Goal: Task Accomplishment & Management: Manage account settings

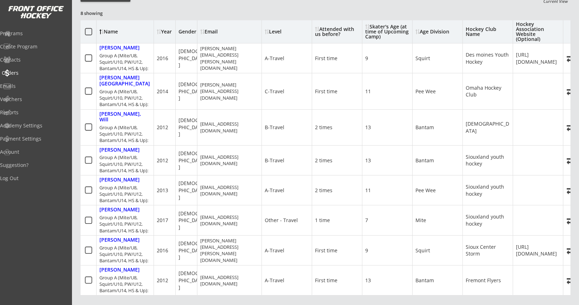
click at [23, 75] on div "Orders" at bounding box center [34, 72] width 64 height 5
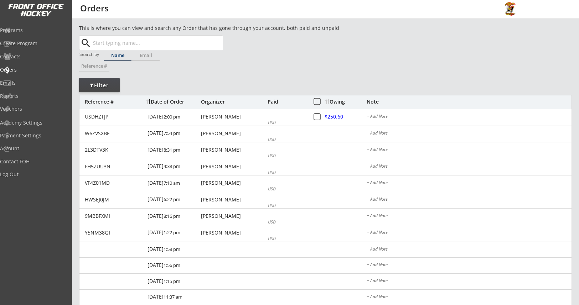
click at [135, 46] on input "text" at bounding box center [156, 43] width 131 height 14
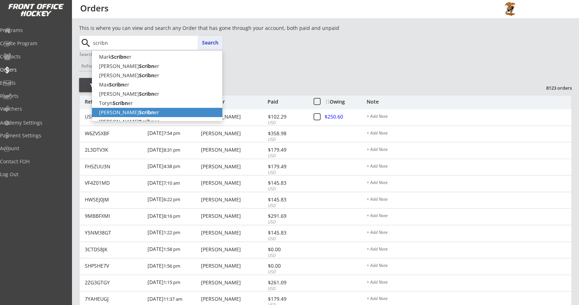
click at [137, 109] on p "Keith Scribn er" at bounding box center [157, 112] width 130 height 9
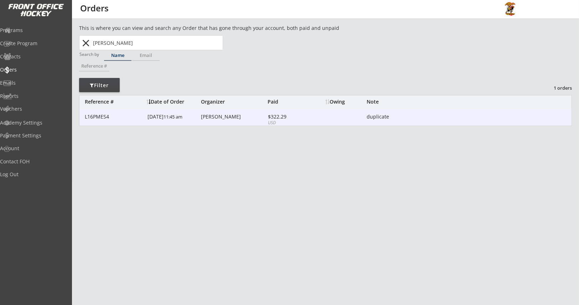
type input "Keith Scribner"
click at [193, 112] on div "3/11/25 11:45 am" at bounding box center [173, 117] width 52 height 16
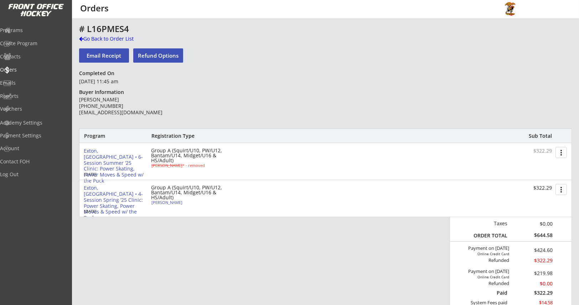
click at [172, 202] on div "Logan Scribner" at bounding box center [190, 202] width 79 height 4
select select ""B-Travel""
type input "[DEMOGRAPHIC_DATA]"
select select ""First time""
select select ""Squirt""
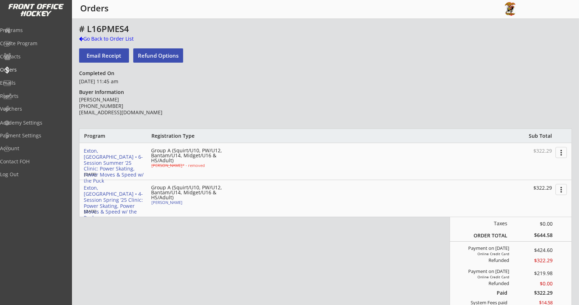
select select ""PLACEHOLDER_1427118222253""
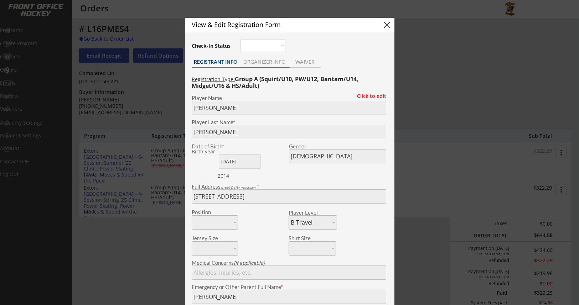
click at [270, 63] on div "ORGANIZER INFO" at bounding box center [264, 61] width 50 height 5
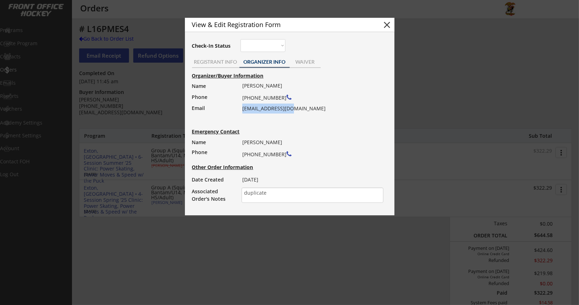
drag, startPoint x: 289, startPoint y: 109, endPoint x: 242, endPoint y: 109, distance: 46.3
click at [242, 109] on div "Keith Scribner (484) 459-4478 kscrib26@gmail.com" at bounding box center [310, 97] width 136 height 33
copy div "kscrib26@gmail.com"
click at [391, 24] on button "close" at bounding box center [387, 25] width 11 height 11
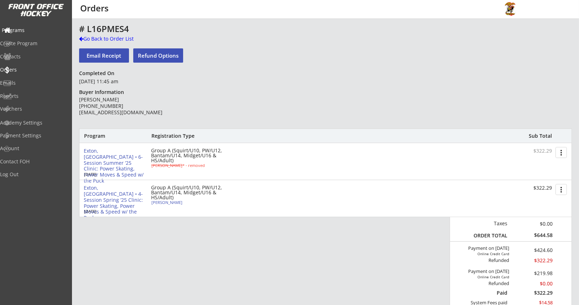
click at [32, 29] on div "Programs" at bounding box center [34, 30] width 64 height 5
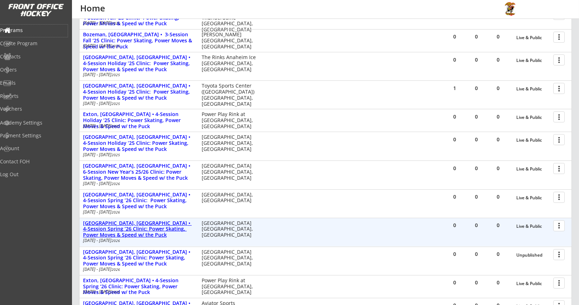
scroll to position [213, 0]
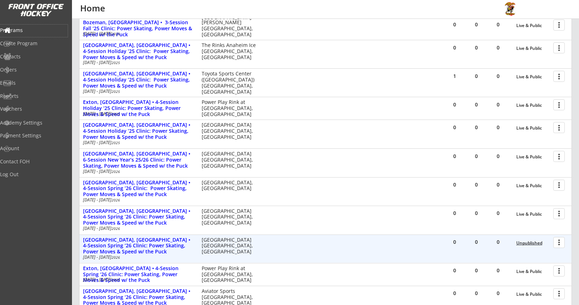
click at [522, 241] on div "Unpublished" at bounding box center [532, 243] width 33 height 5
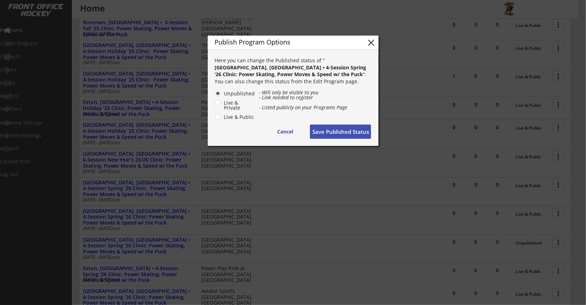
click at [284, 137] on button "Cancel" at bounding box center [286, 132] width 36 height 14
radio input "false"
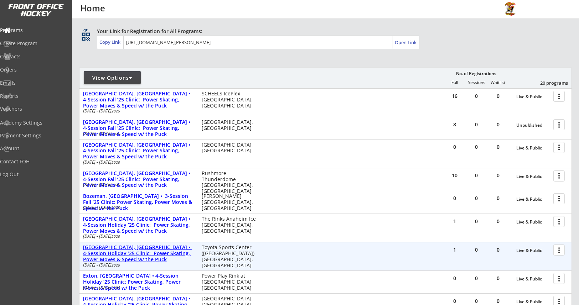
scroll to position [0, 0]
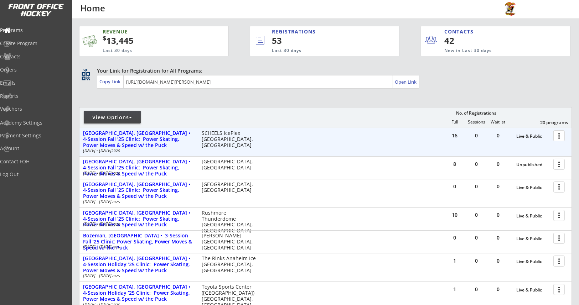
click at [562, 135] on div at bounding box center [560, 135] width 12 height 12
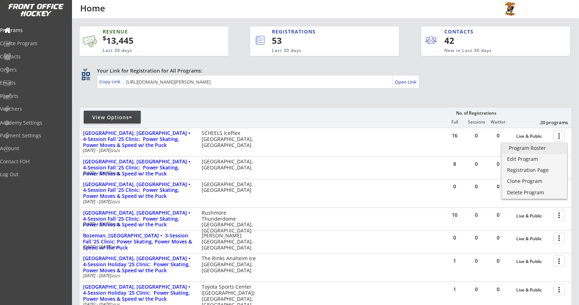
click at [536, 149] on div "Program Roster" at bounding box center [533, 148] width 51 height 5
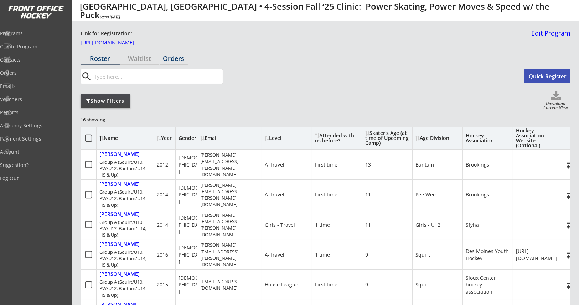
click at [164, 60] on div "Orders" at bounding box center [173, 58] width 28 height 6
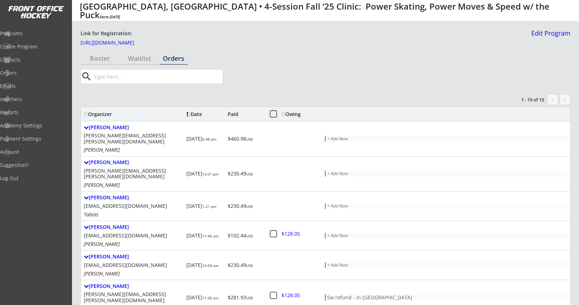
click at [297, 116] on div "Owing" at bounding box center [294, 114] width 27 height 5
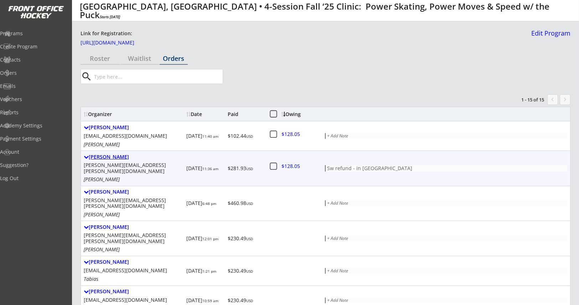
click at [104, 156] on div "[PERSON_NAME]" at bounding box center [134, 157] width 100 height 6
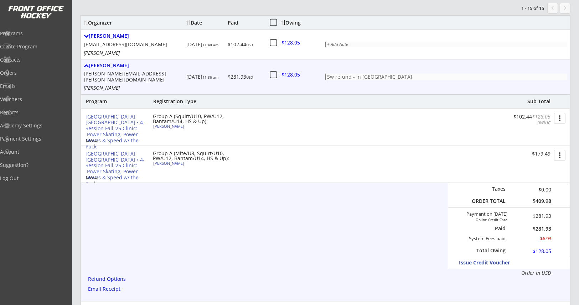
scroll to position [106, 0]
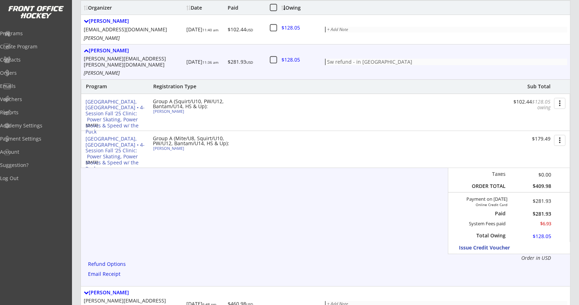
click at [355, 59] on div "Sw refund - in [GEOGRAPHIC_DATA]" at bounding box center [446, 61] width 239 height 5
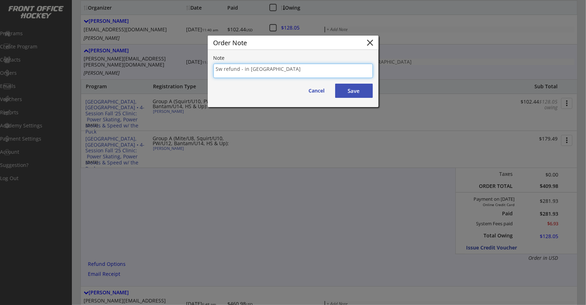
drag, startPoint x: 224, startPoint y: 68, endPoint x: 300, endPoint y: 70, distance: 76.2
click at [300, 70] on textarea "Sw refund - in [GEOGRAPHIC_DATA]" at bounding box center [293, 71] width 159 height 14
click at [237, 70] on textarea "Sw refund - in [GEOGRAPHIC_DATA]" at bounding box center [293, 71] width 159 height 14
drag, startPoint x: 224, startPoint y: 69, endPoint x: 247, endPoint y: 69, distance: 23.1
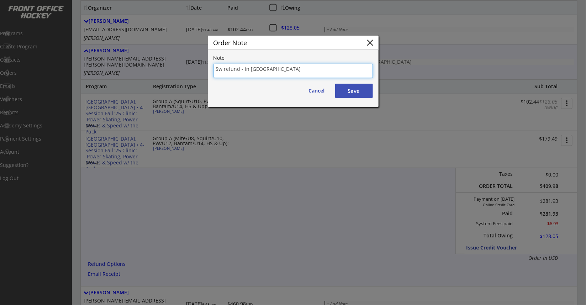
click at [247, 69] on textarea "Sw refund - in [GEOGRAPHIC_DATA]" at bounding box center [293, 71] width 159 height 14
type textarea "Sw put to [GEOGRAPHIC_DATA]"
click at [345, 92] on button "Save" at bounding box center [354, 91] width 38 height 14
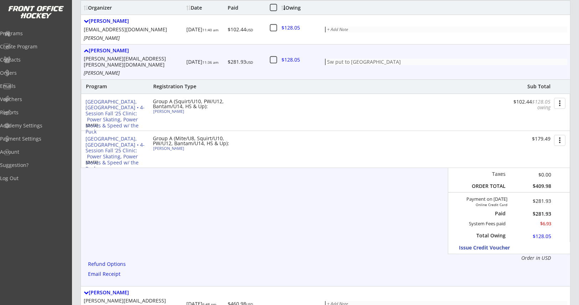
click at [290, 58] on div at bounding box center [296, 60] width 31 height 9
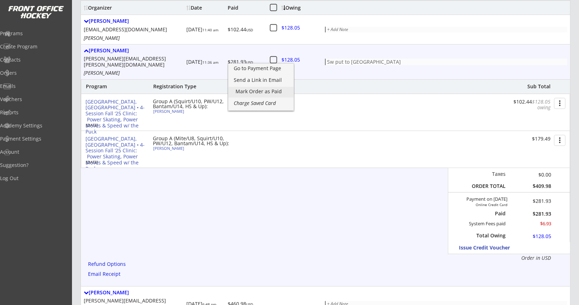
click at [267, 91] on div "Mark Order as Paid" at bounding box center [260, 91] width 51 height 5
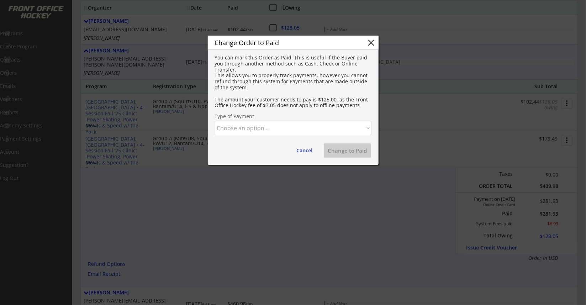
click at [251, 128] on select "Choose an option... Cash Check Credit Card Online Transfer Paypal Venmo Other" at bounding box center [293, 128] width 157 height 14
click at [215, 121] on select "Choose an option... Cash Check Credit Card Online Transfer Paypal Venmo Other" at bounding box center [293, 128] width 157 height 14
click at [330, 151] on button "Change to Paid" at bounding box center [348, 150] width 48 height 14
select select ""PLACEHOLDER_1427118222253""
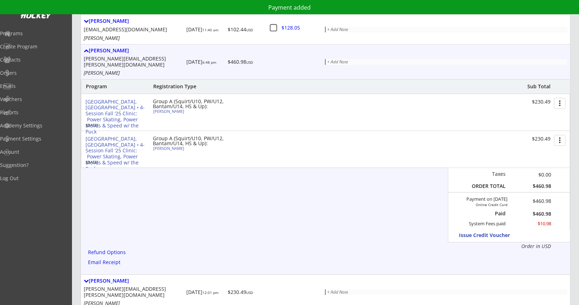
scroll to position [53, 0]
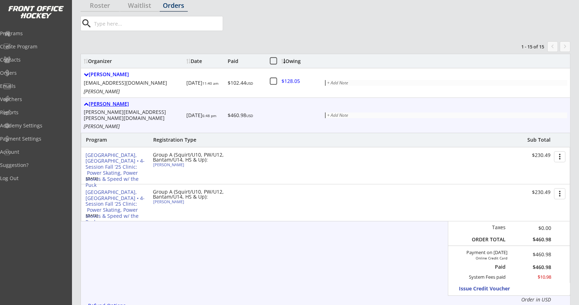
click at [96, 101] on div "[PERSON_NAME]" at bounding box center [134, 104] width 100 height 6
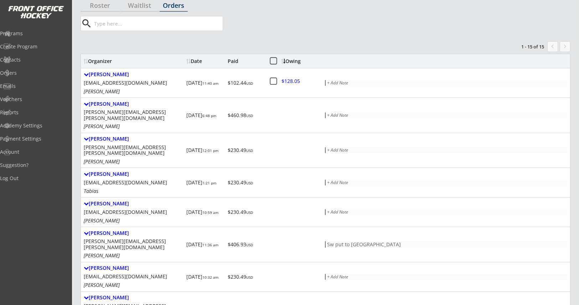
click at [103, 61] on div "Organizer" at bounding box center [134, 61] width 100 height 5
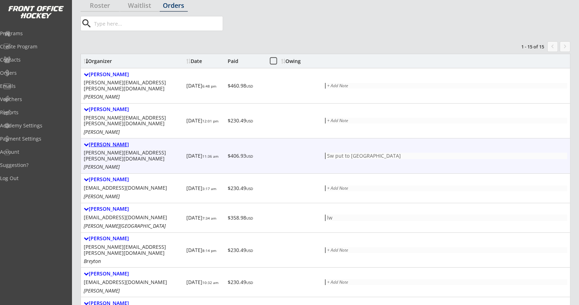
click at [112, 142] on div "[PERSON_NAME]" at bounding box center [134, 145] width 100 height 6
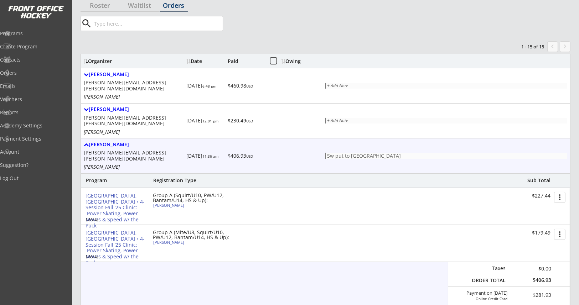
click at [329, 153] on div "Sw put to [GEOGRAPHIC_DATA]" at bounding box center [446, 155] width 239 height 5
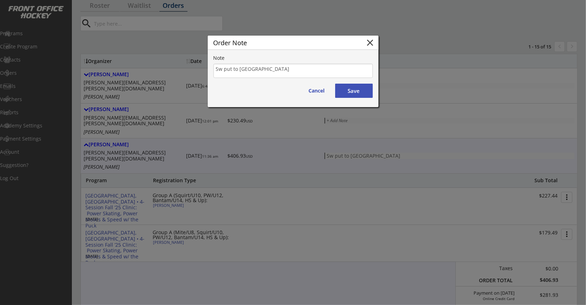
click at [217, 70] on textarea "Sw put to [GEOGRAPHIC_DATA]" at bounding box center [293, 71] width 159 height 14
type textarea "FREE JERSEY put to [GEOGRAPHIC_DATA]"
click at [357, 95] on button "Save" at bounding box center [354, 91] width 38 height 14
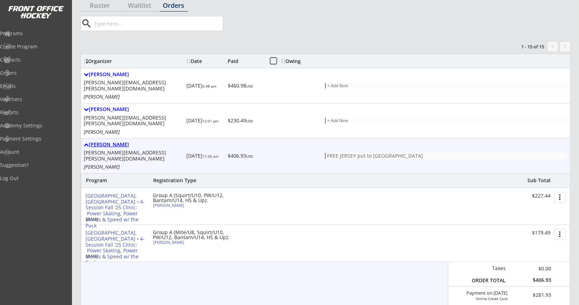
click at [98, 142] on div "[PERSON_NAME]" at bounding box center [134, 145] width 100 height 6
